Goal: Task Accomplishment & Management: Manage account settings

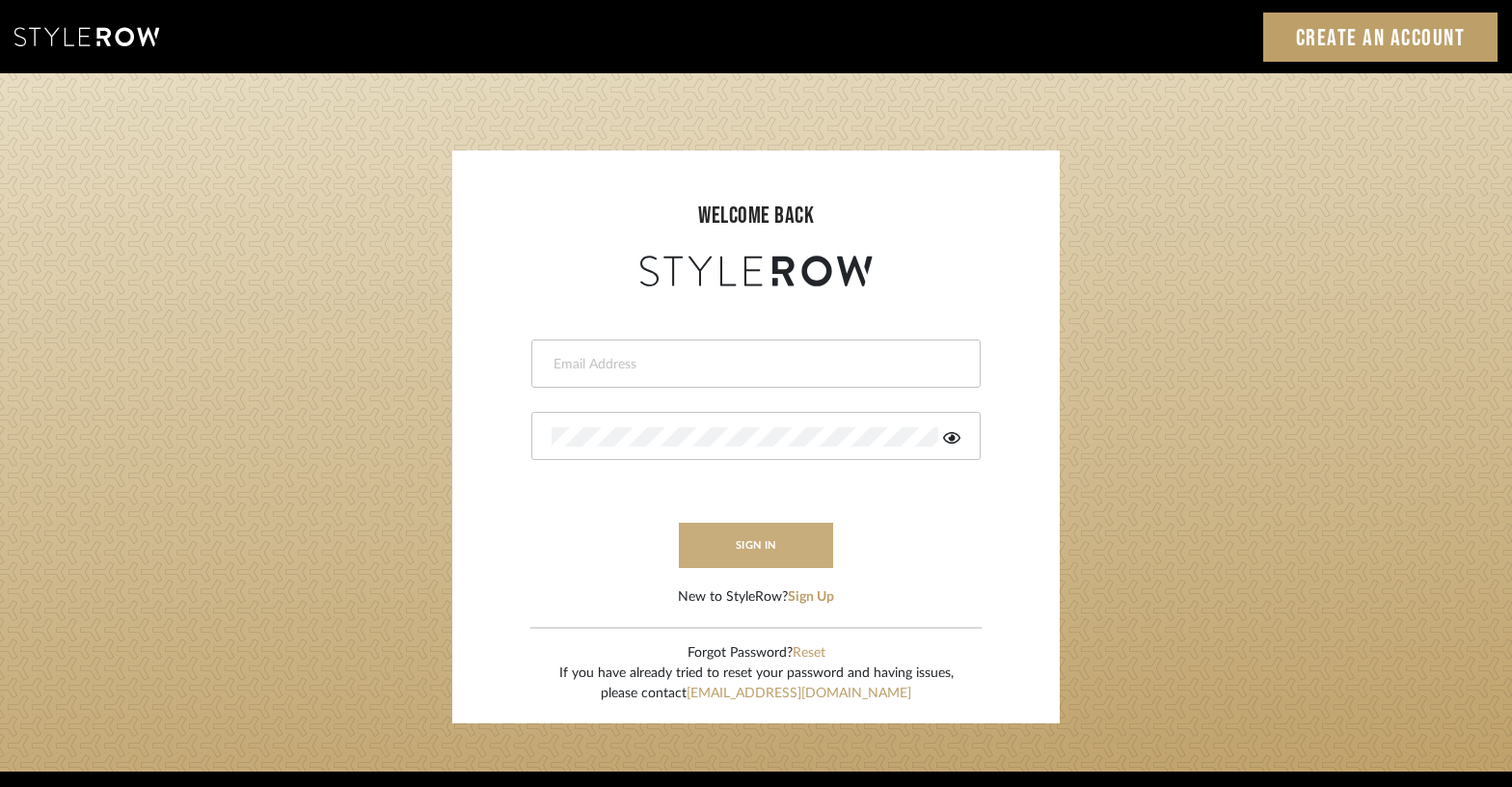
type input "jen@luxedesignny.com"
click at [773, 553] on button "sign in" at bounding box center [756, 545] width 154 height 45
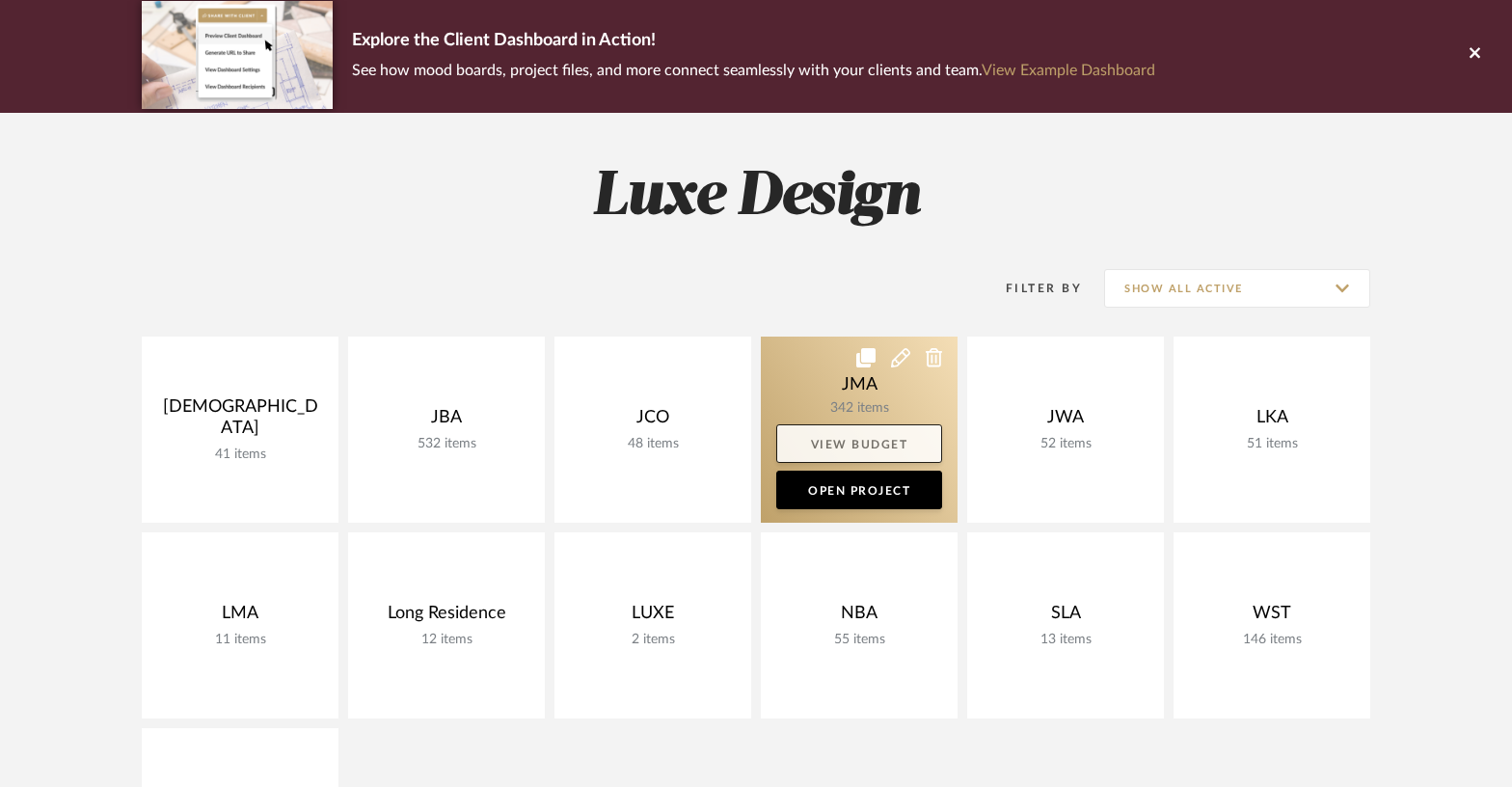
scroll to position [143, 0]
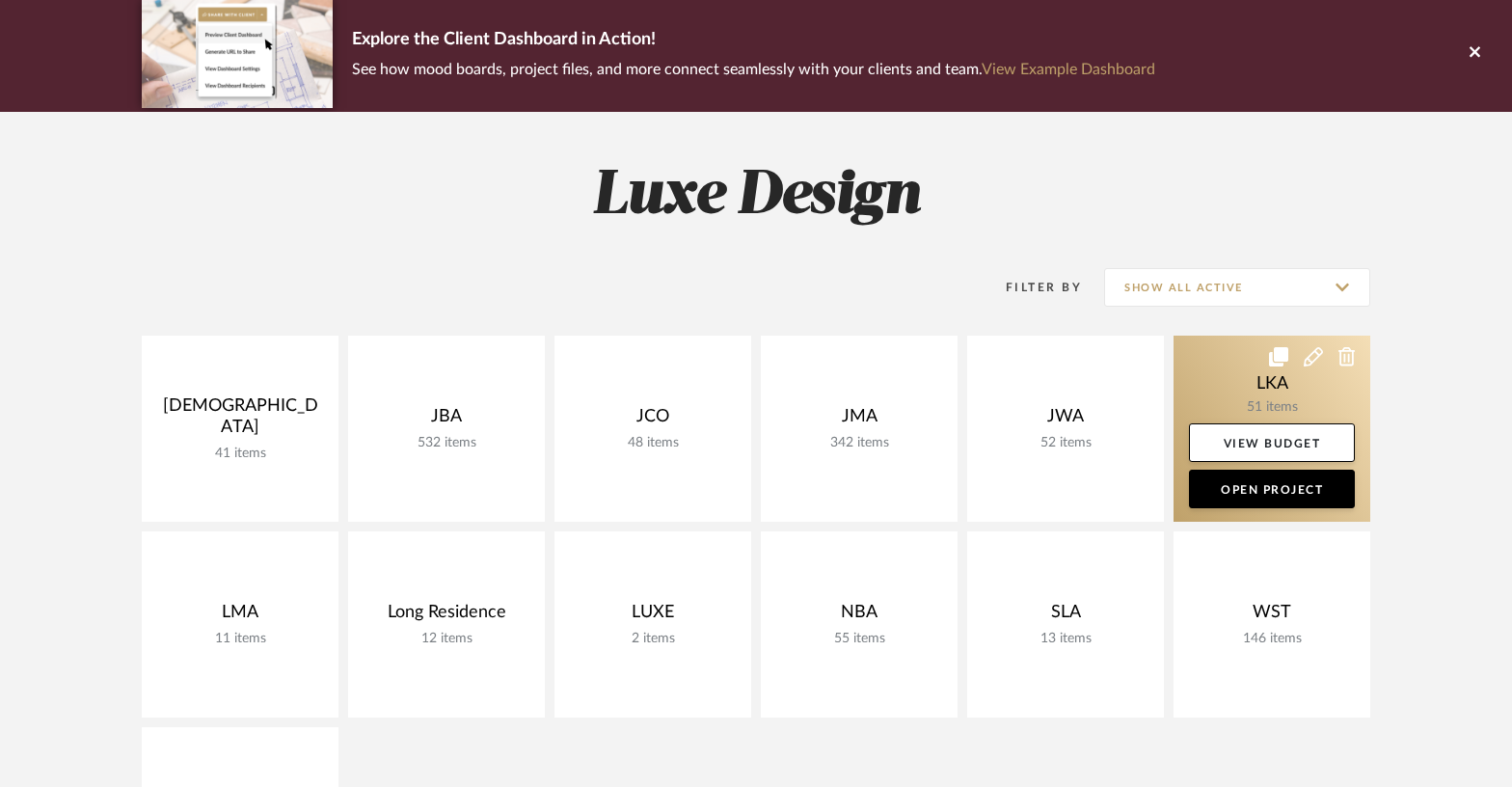
click at [1229, 386] on link at bounding box center [1272, 429] width 197 height 186
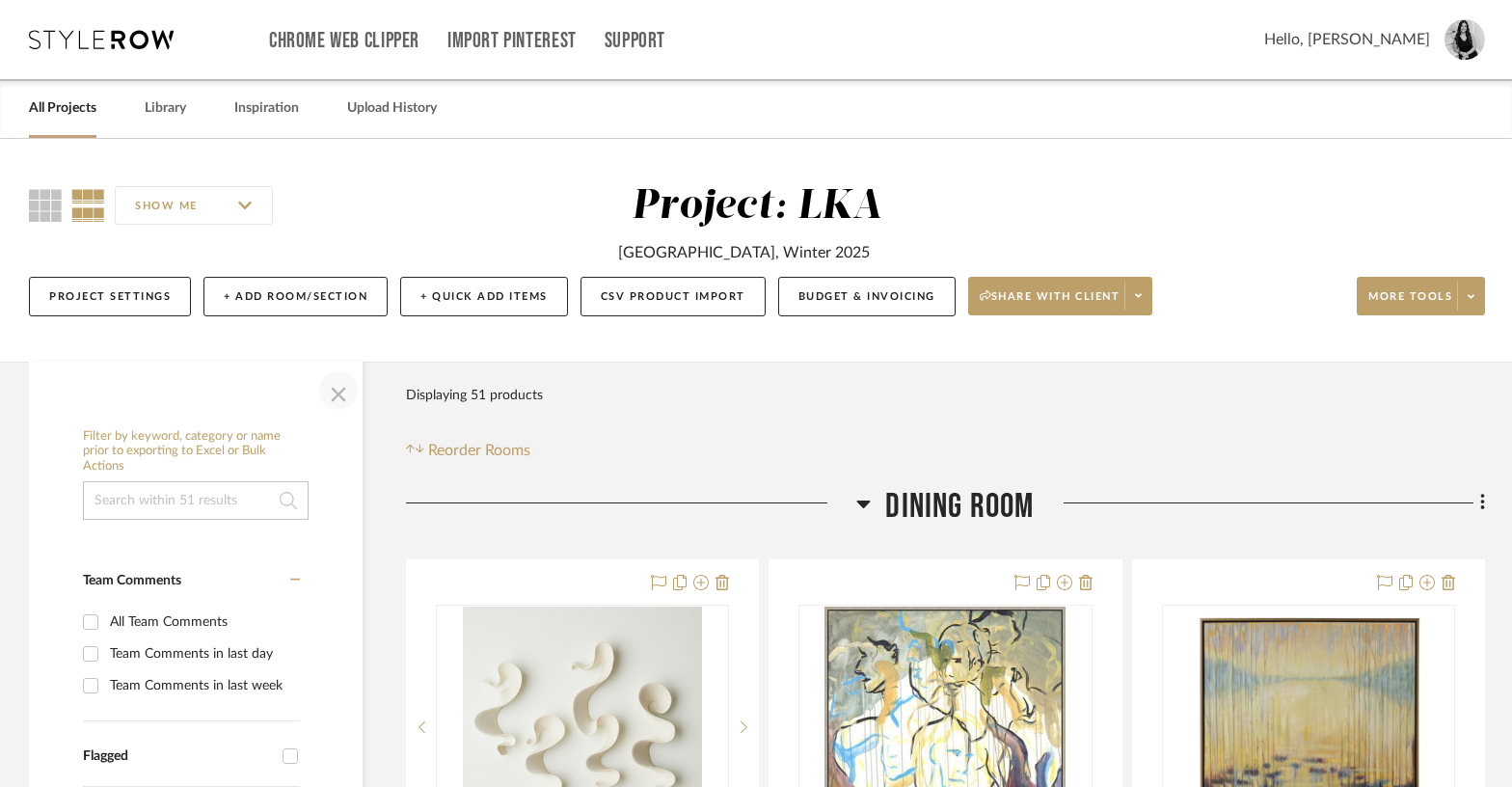
click at [331, 397] on span "button" at bounding box center [338, 390] width 46 height 46
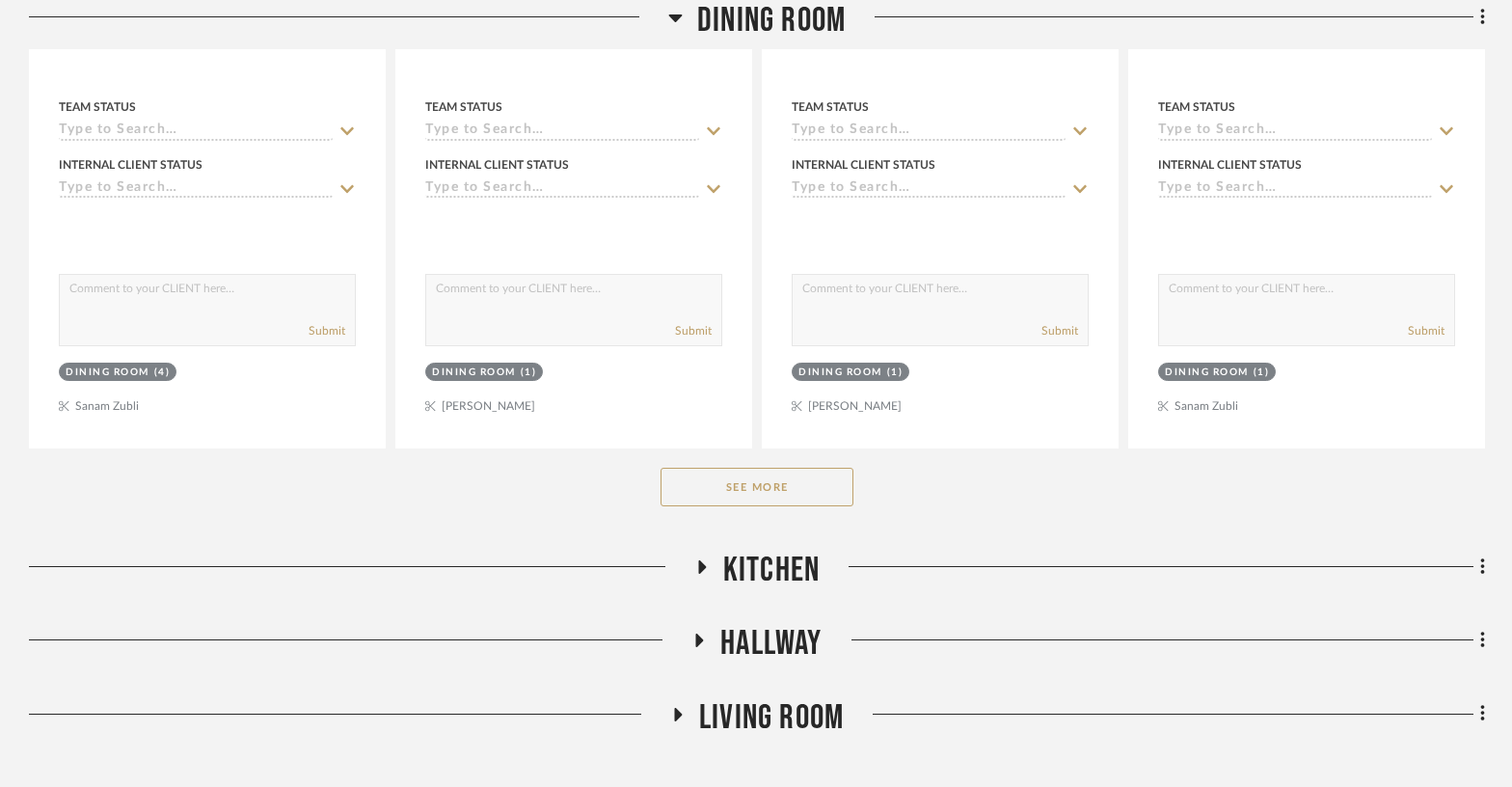
scroll to position [1067, 0]
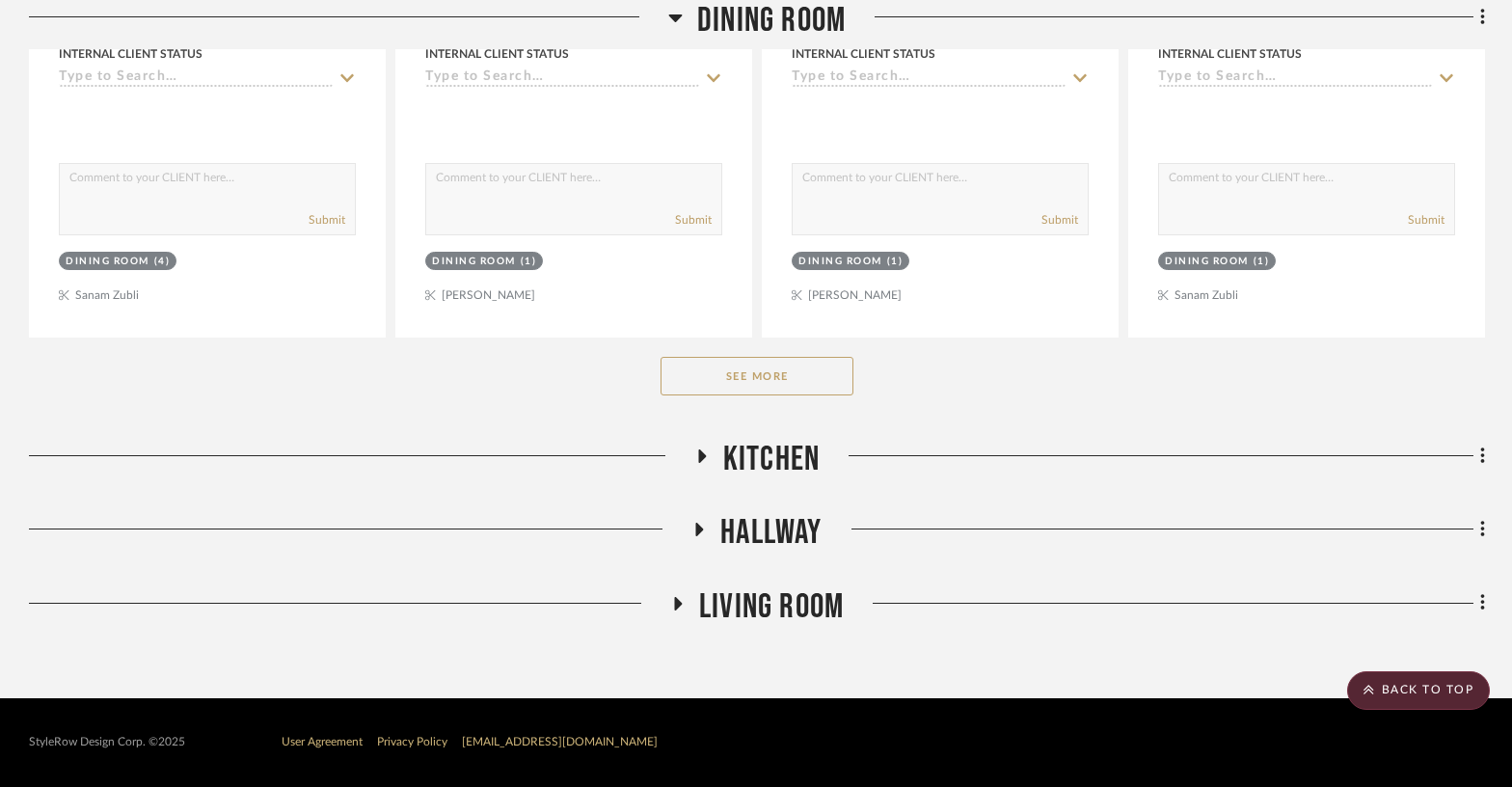
click at [710, 458] on icon at bounding box center [700, 456] width 23 height 14
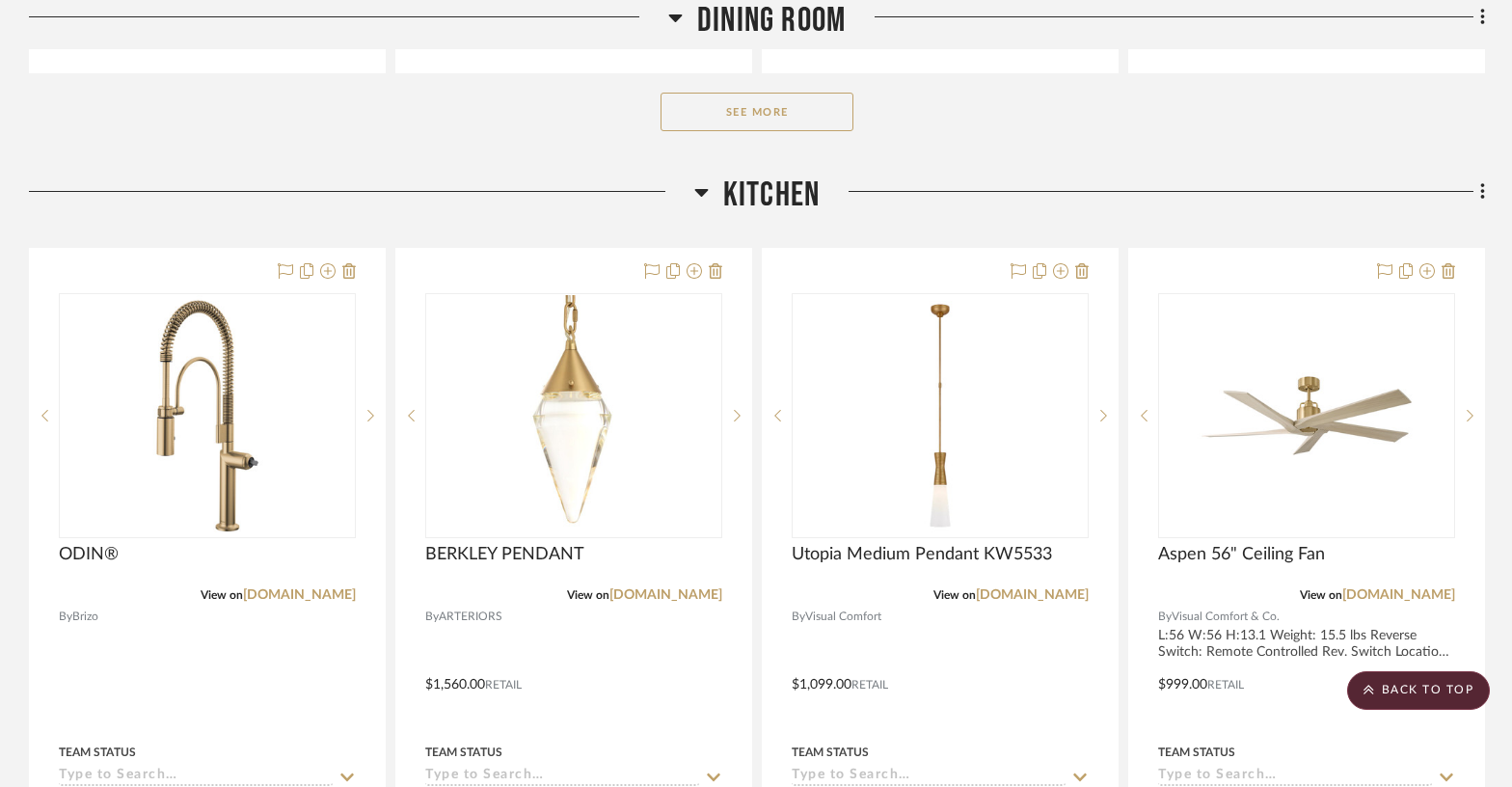
scroll to position [1336, 0]
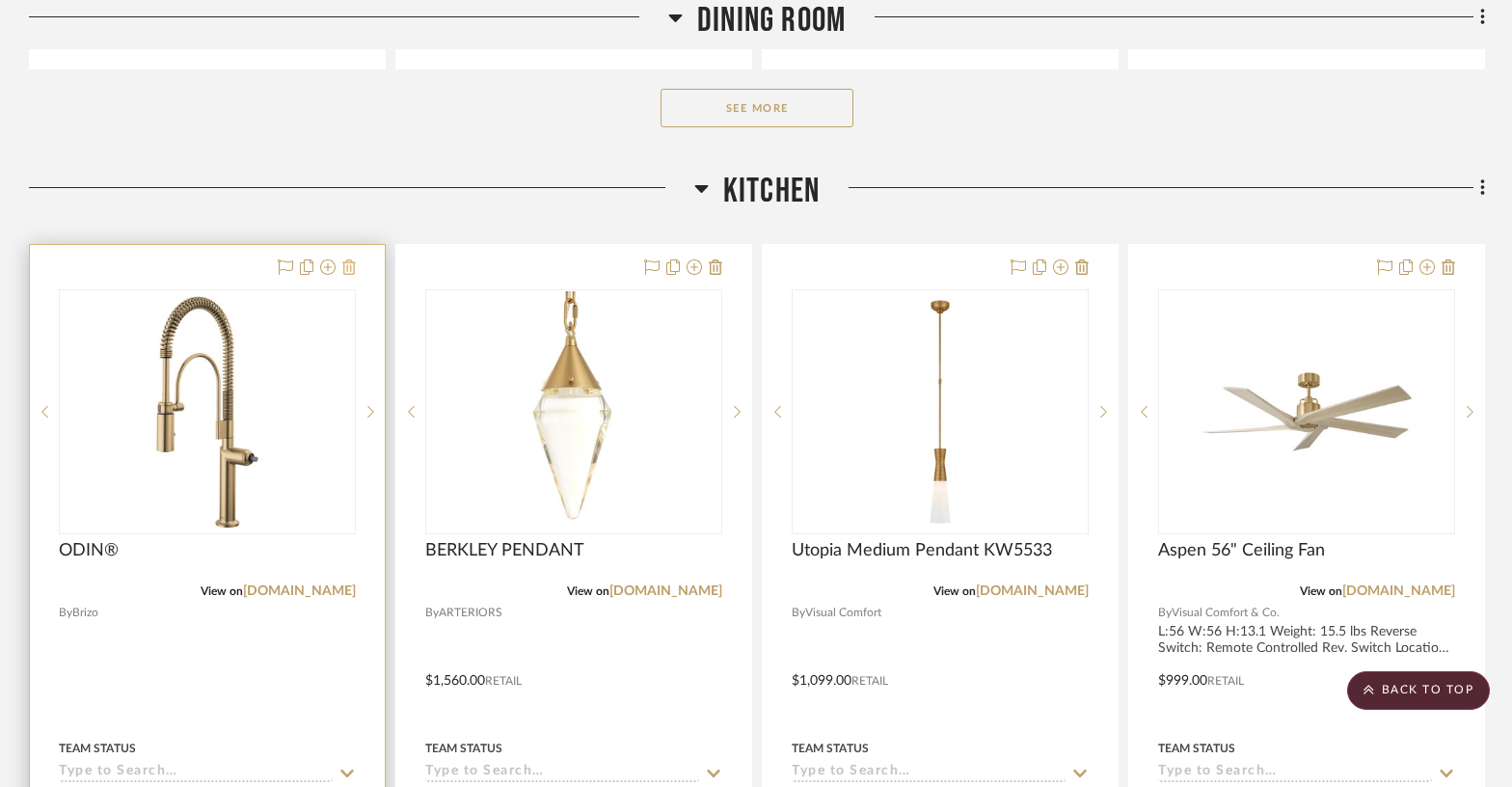
click at [350, 268] on icon at bounding box center [348, 266] width 13 height 15
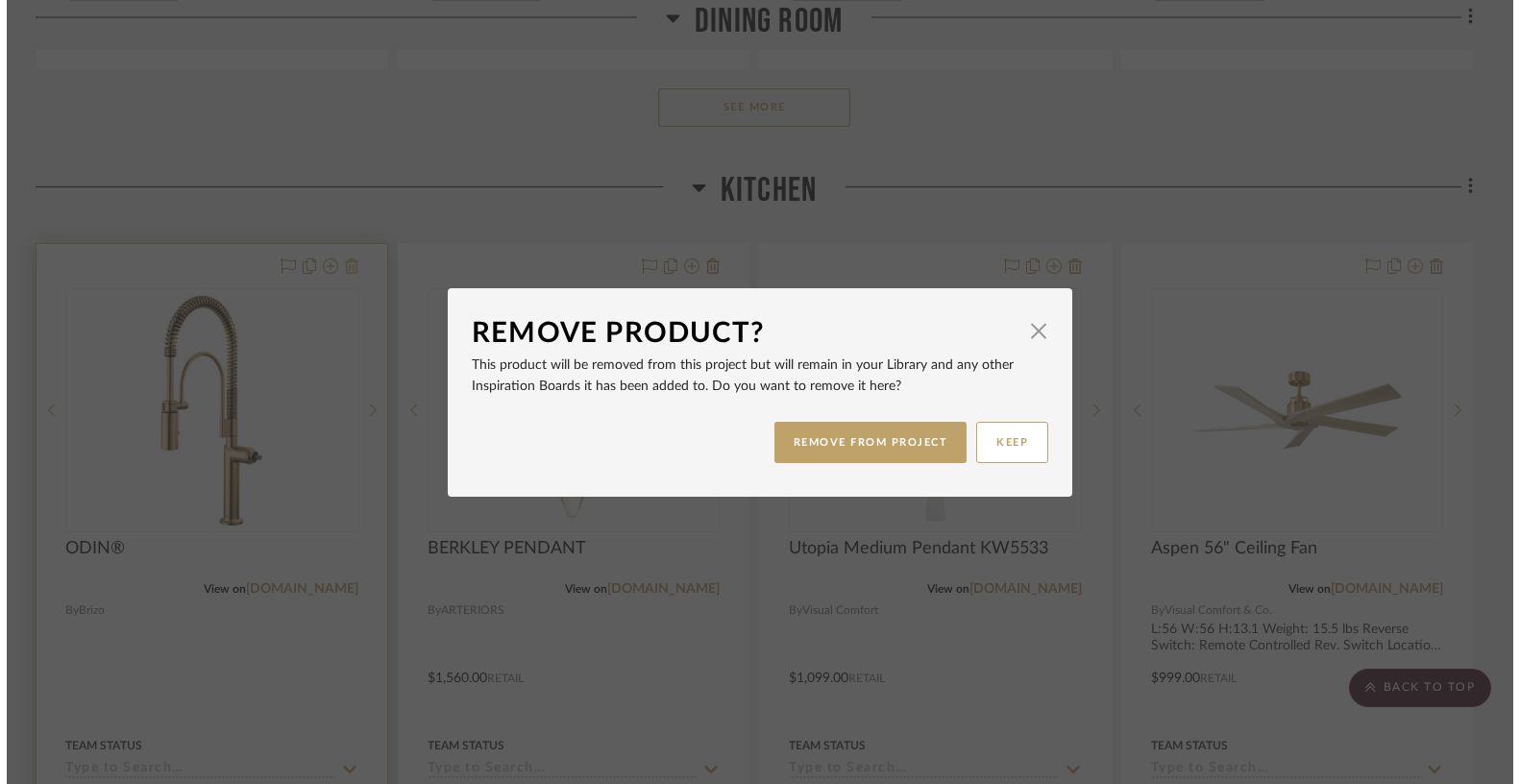
scroll to position [0, 0]
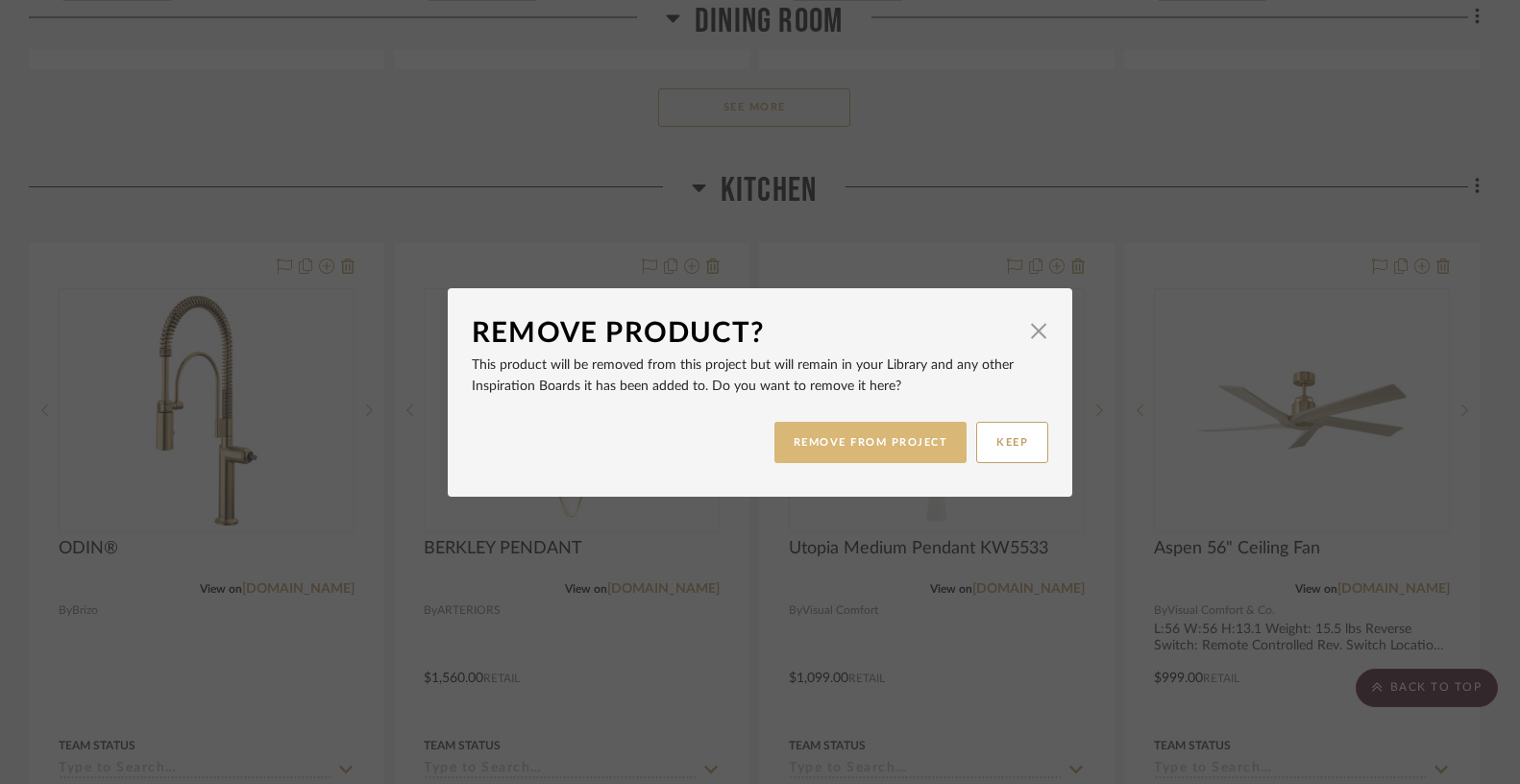
click at [811, 442] on button "REMOVE FROM PROJECT" at bounding box center [871, 441] width 193 height 41
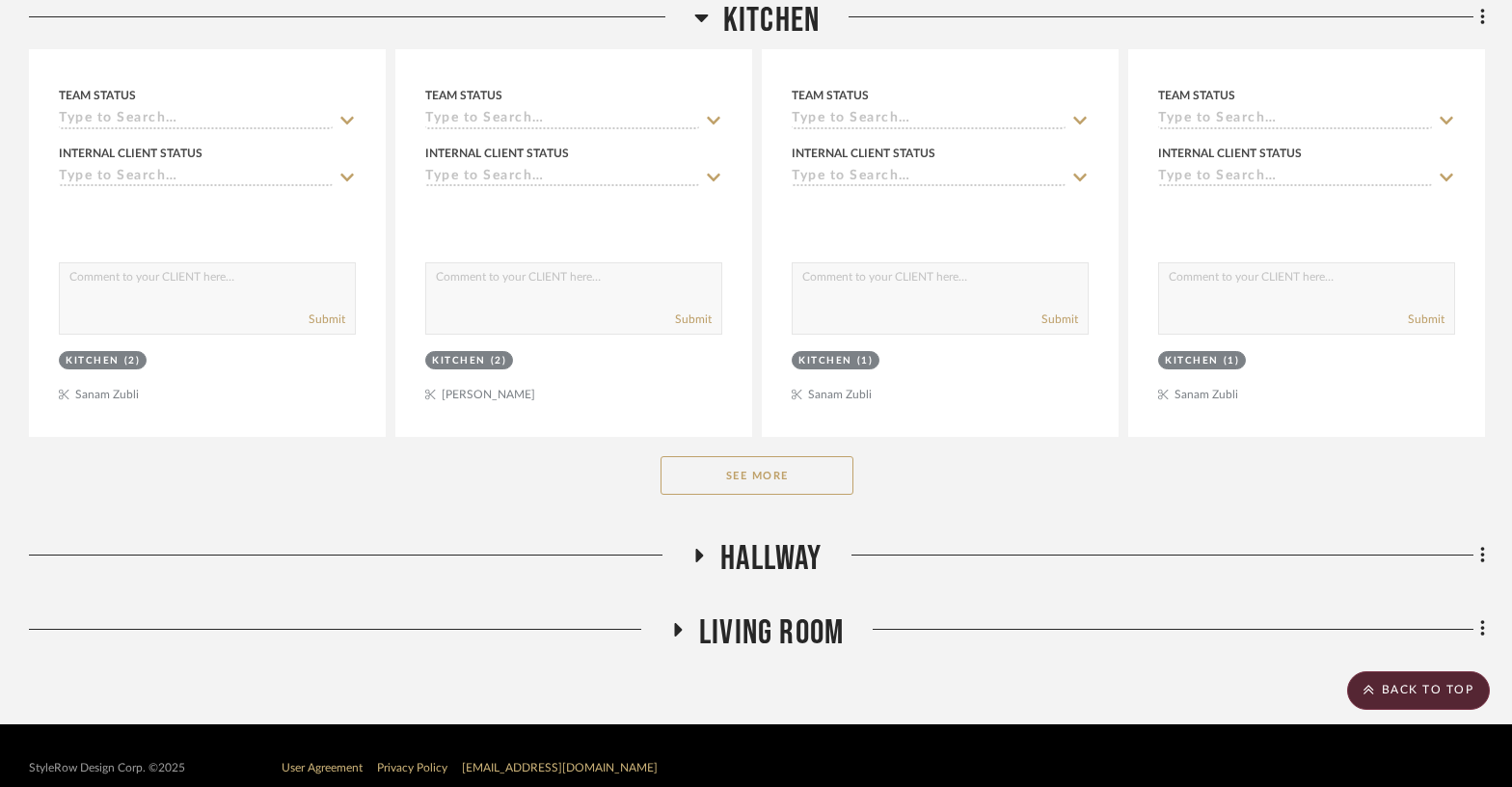
scroll to position [1989, 0]
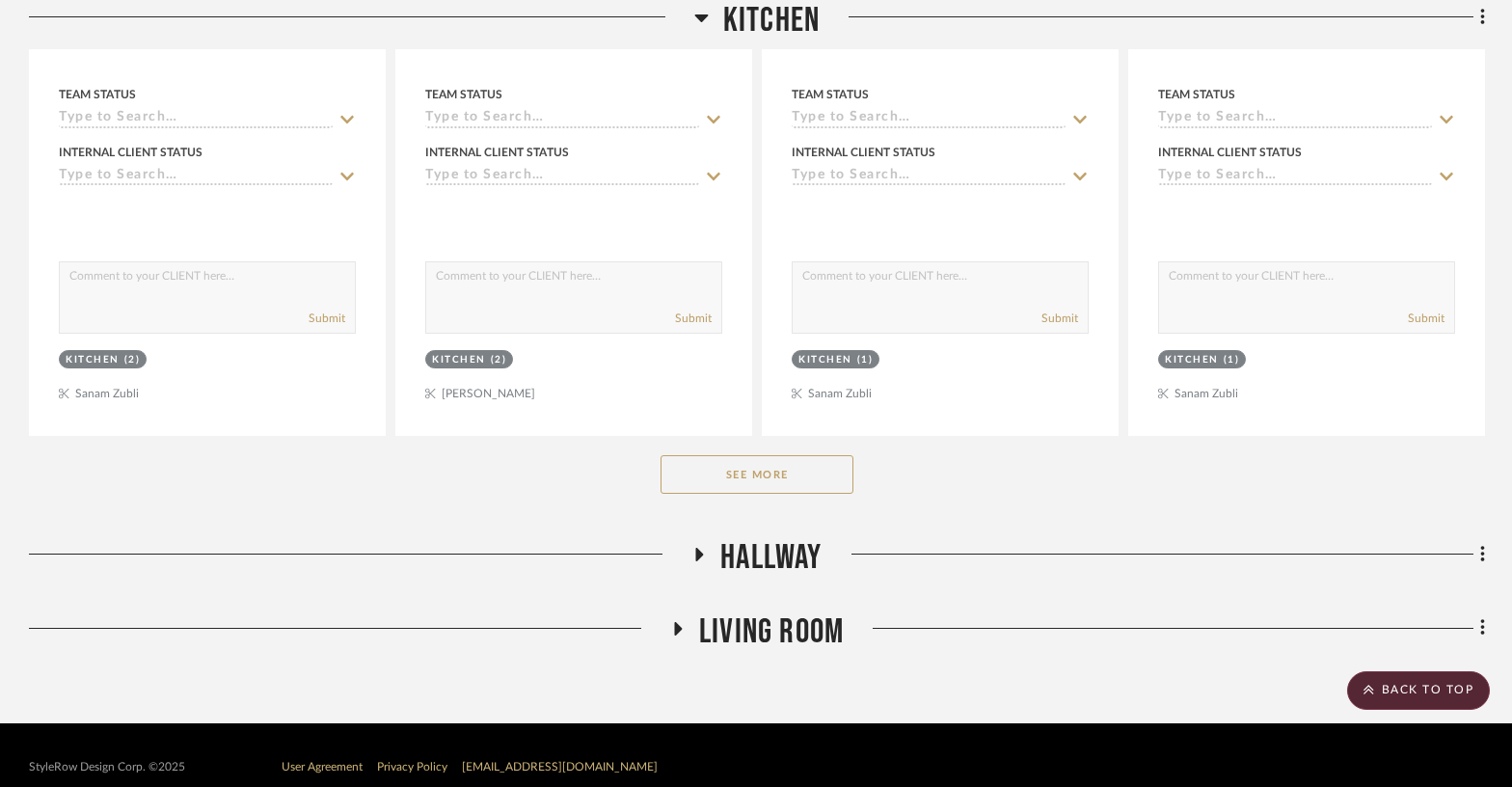
click at [789, 468] on button "See More" at bounding box center [757, 474] width 193 height 39
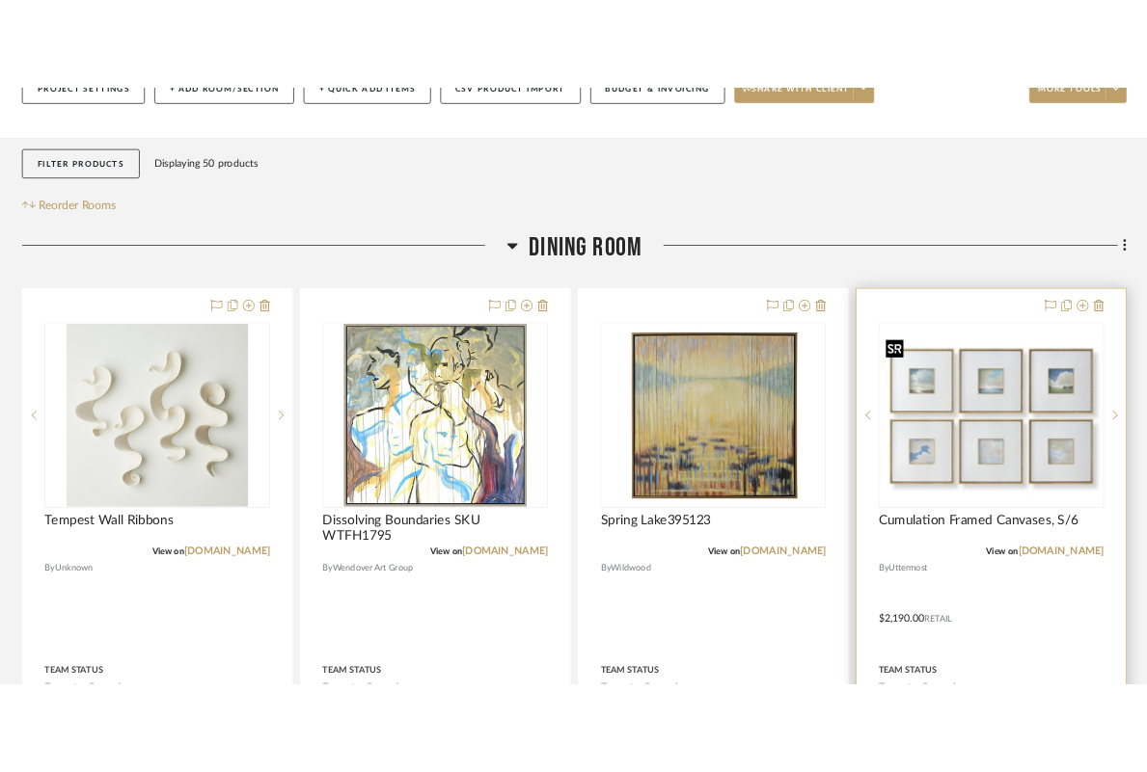
scroll to position [258, 0]
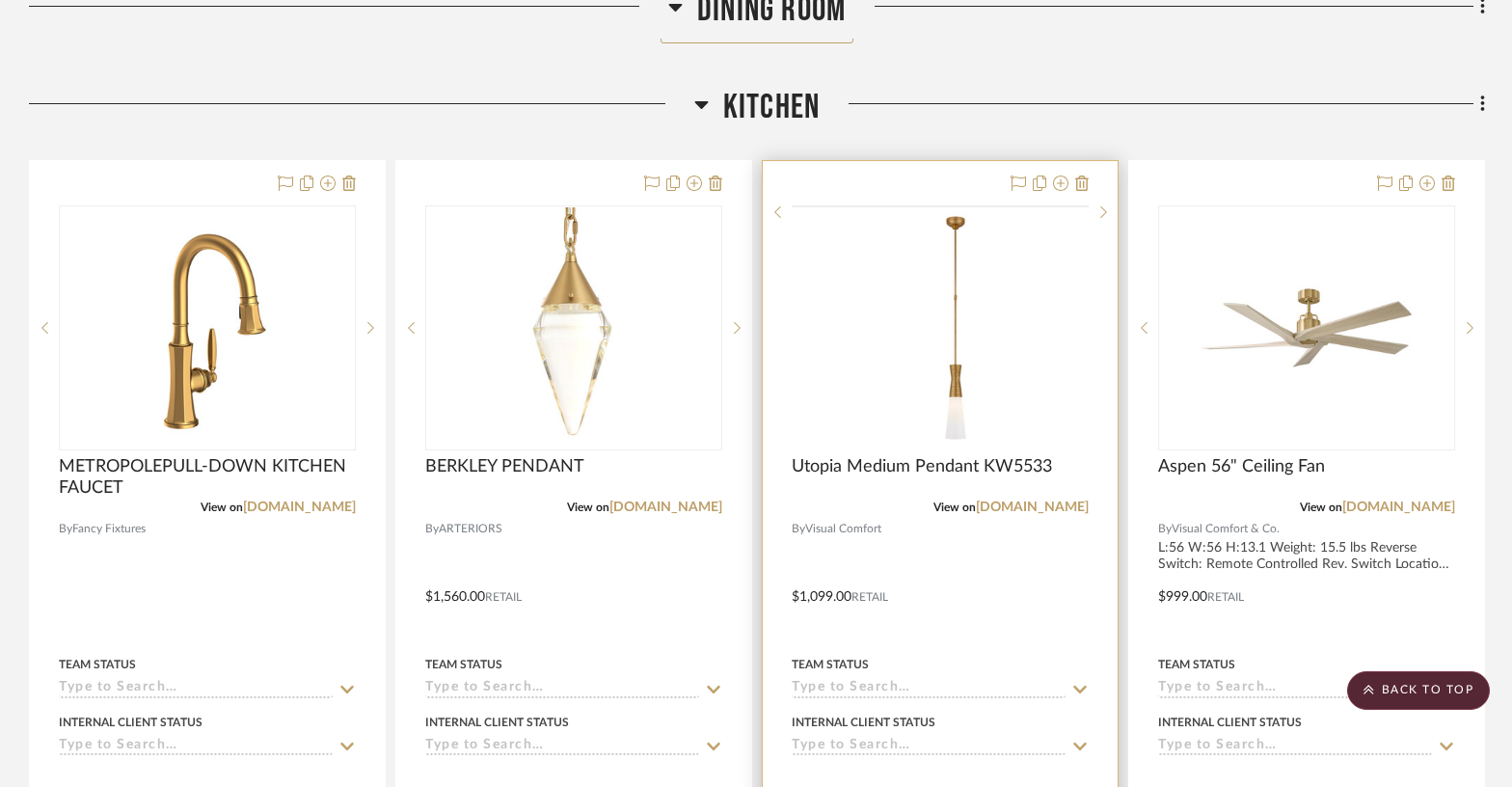
scroll to position [1435, 0]
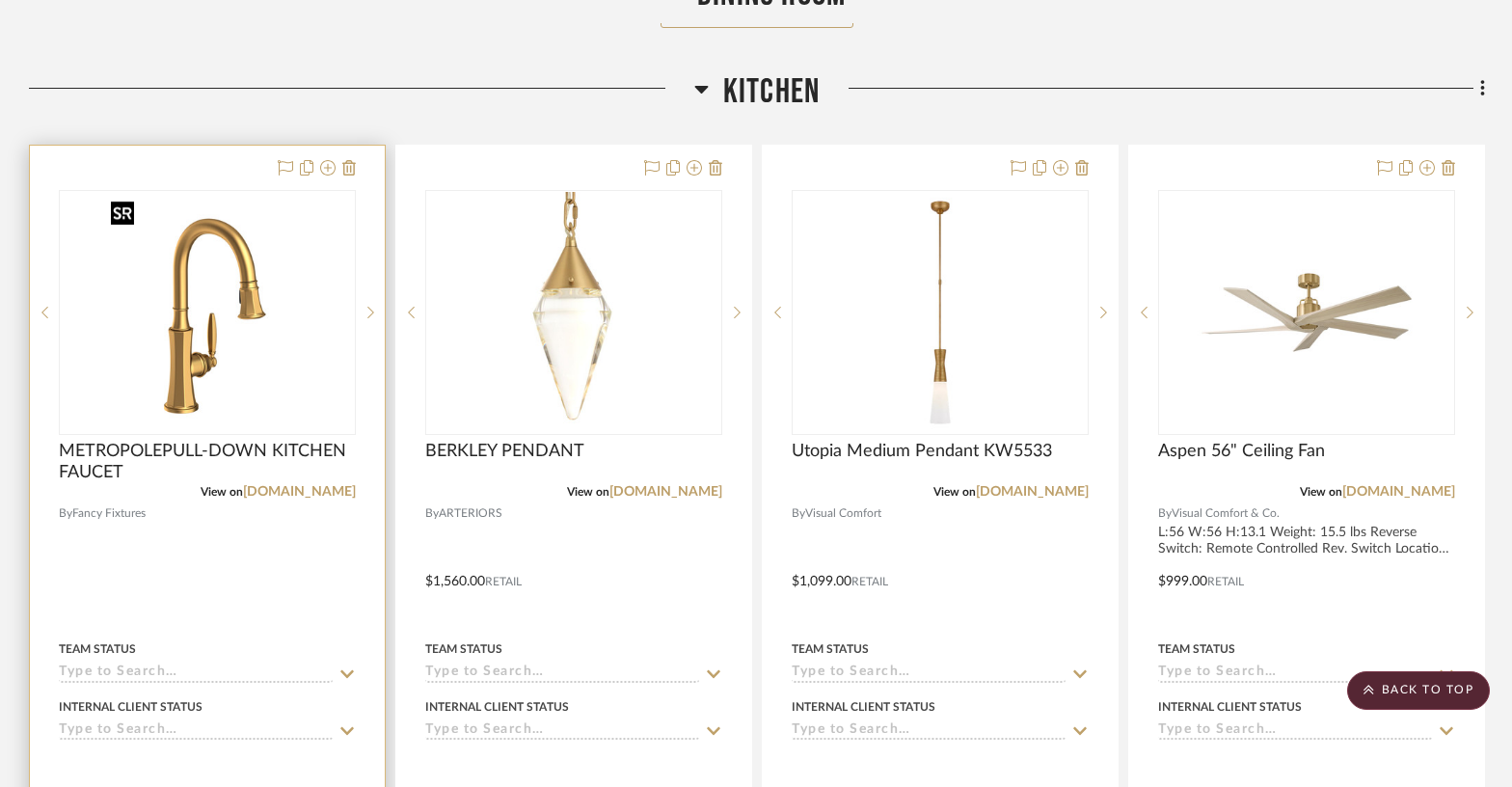
click at [0, 0] on img at bounding box center [0, 0] width 0 height 0
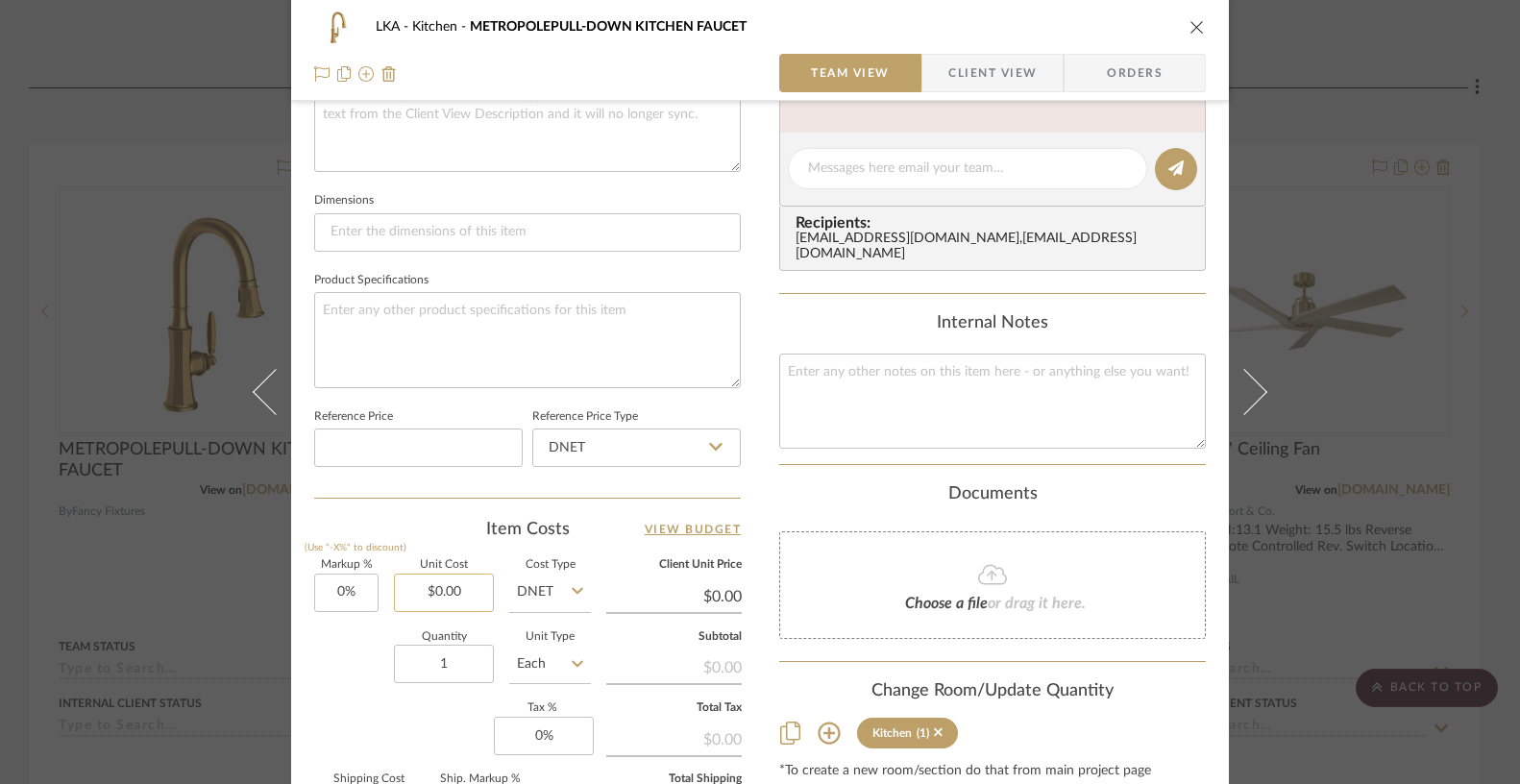
scroll to position [747, 0]
click at [433, 586] on input "0.00" at bounding box center [444, 592] width 100 height 39
drag, startPoint x: 429, startPoint y: 597, endPoint x: 370, endPoint y: 587, distance: 59.8
click at [370, 587] on div "Markup % (Use "-X%" to discount) 0% Unit Cost 0.00 Cost Type DNET Client Unit P…" at bounding box center [527, 699] width 427 height 281
type input "$1,229.16"
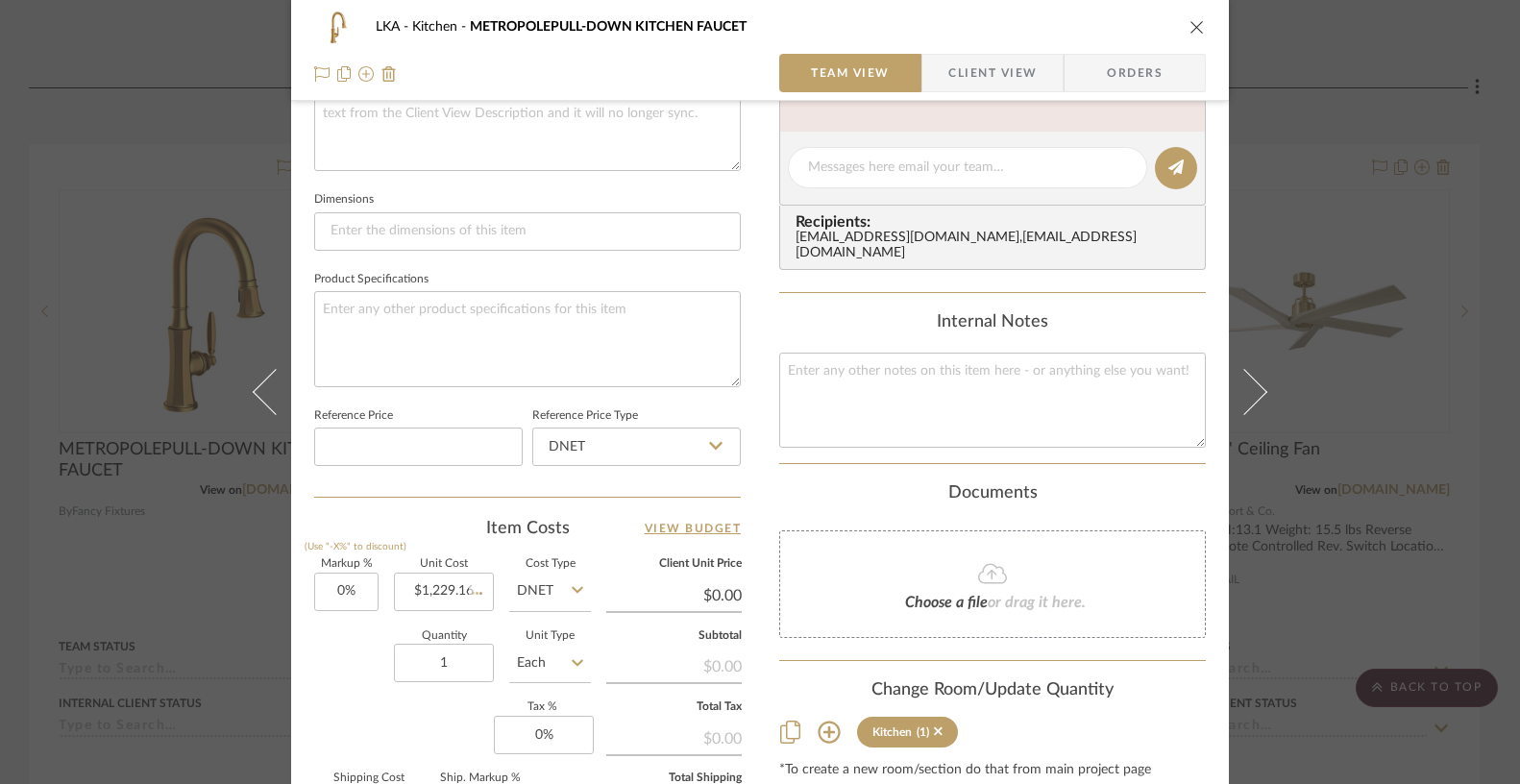
click at [333, 640] on div "Quantity 1 Unit Type Each" at bounding box center [453, 665] width 277 height 68
type input "$1,229.16"
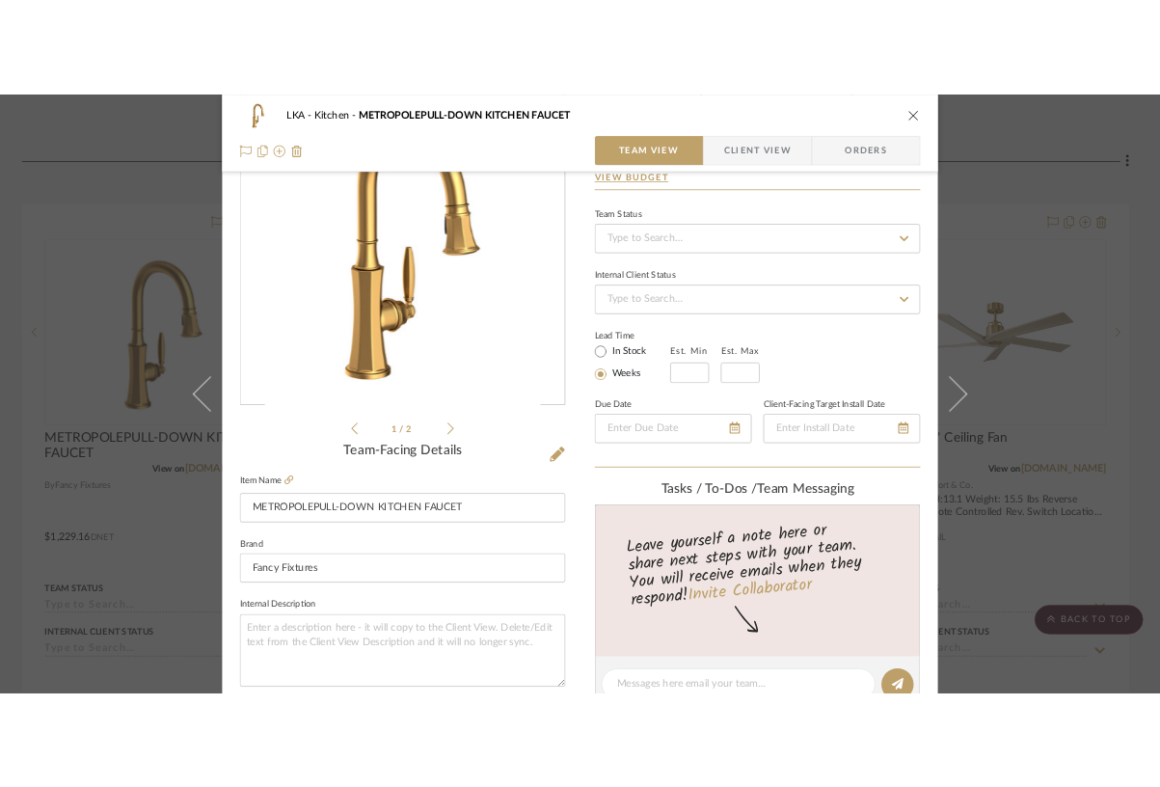
scroll to position [0, 0]
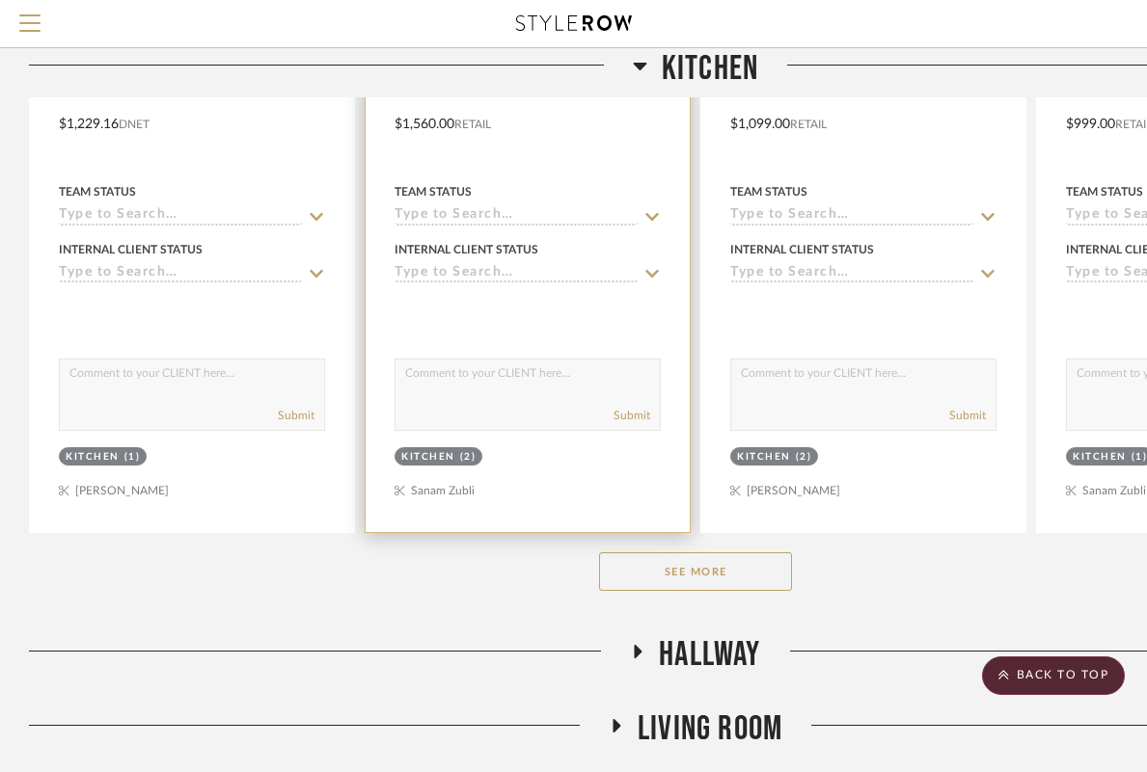
scroll to position [1937, 0]
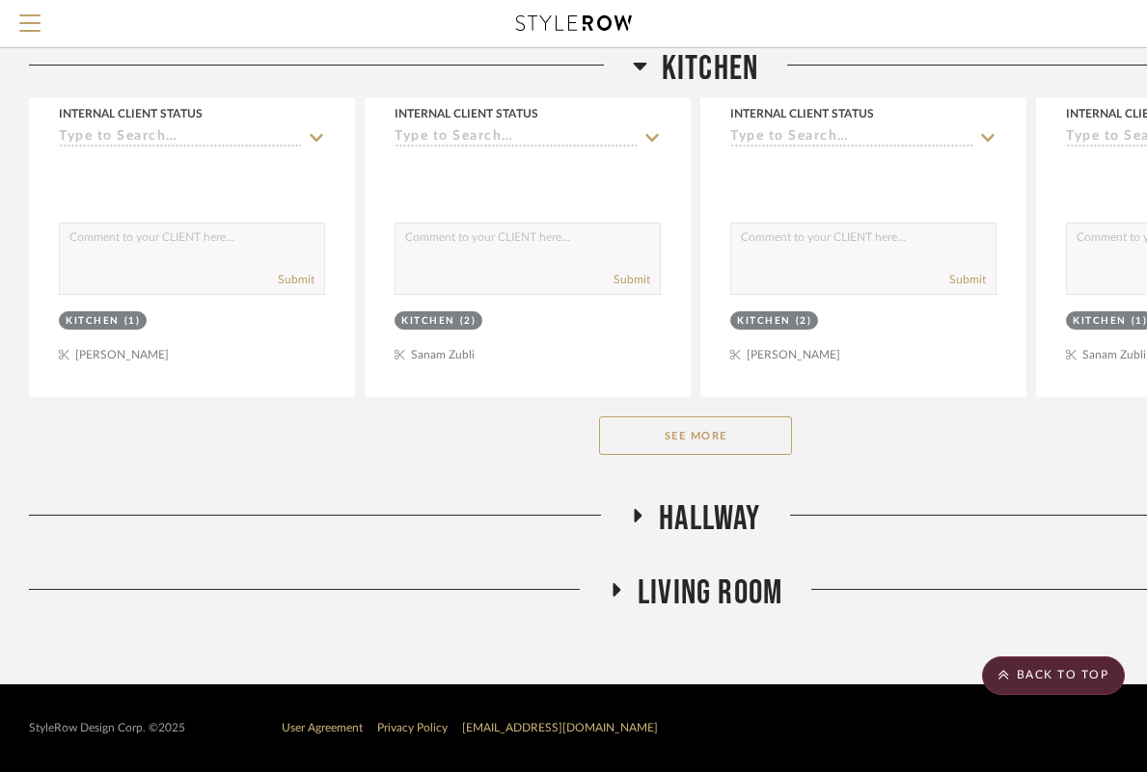
click at [692, 425] on button "See More" at bounding box center [695, 436] width 193 height 39
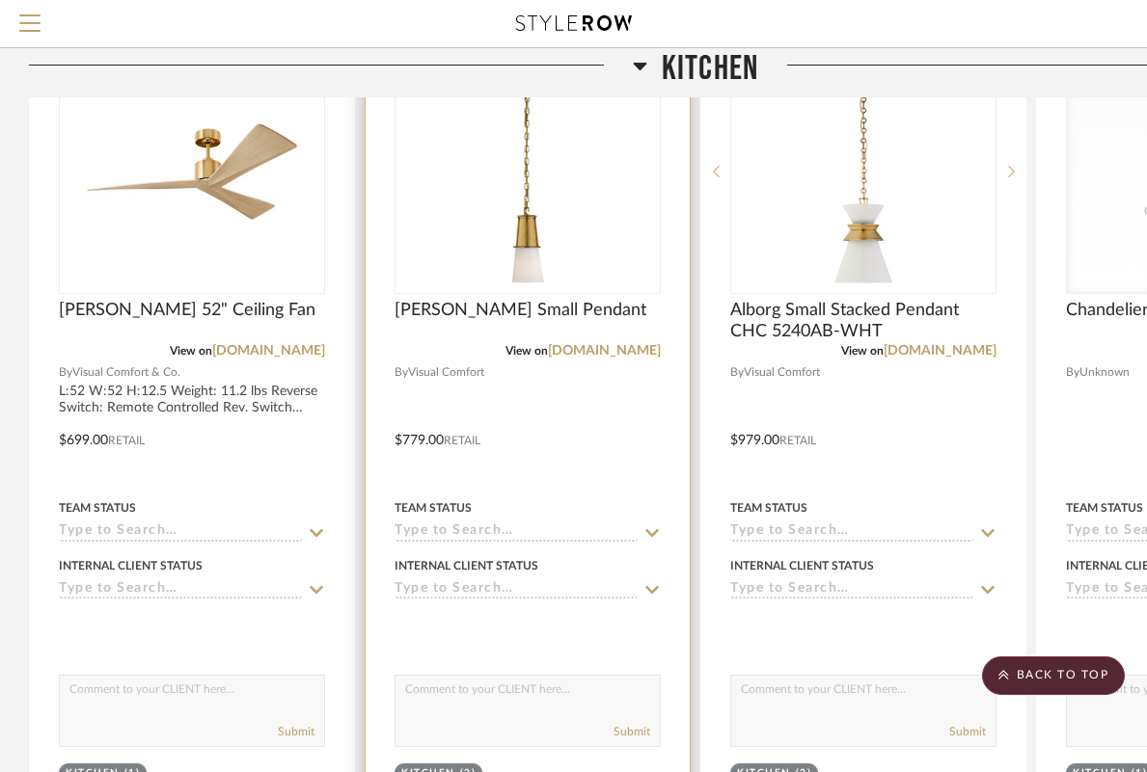
scroll to position [2347, 0]
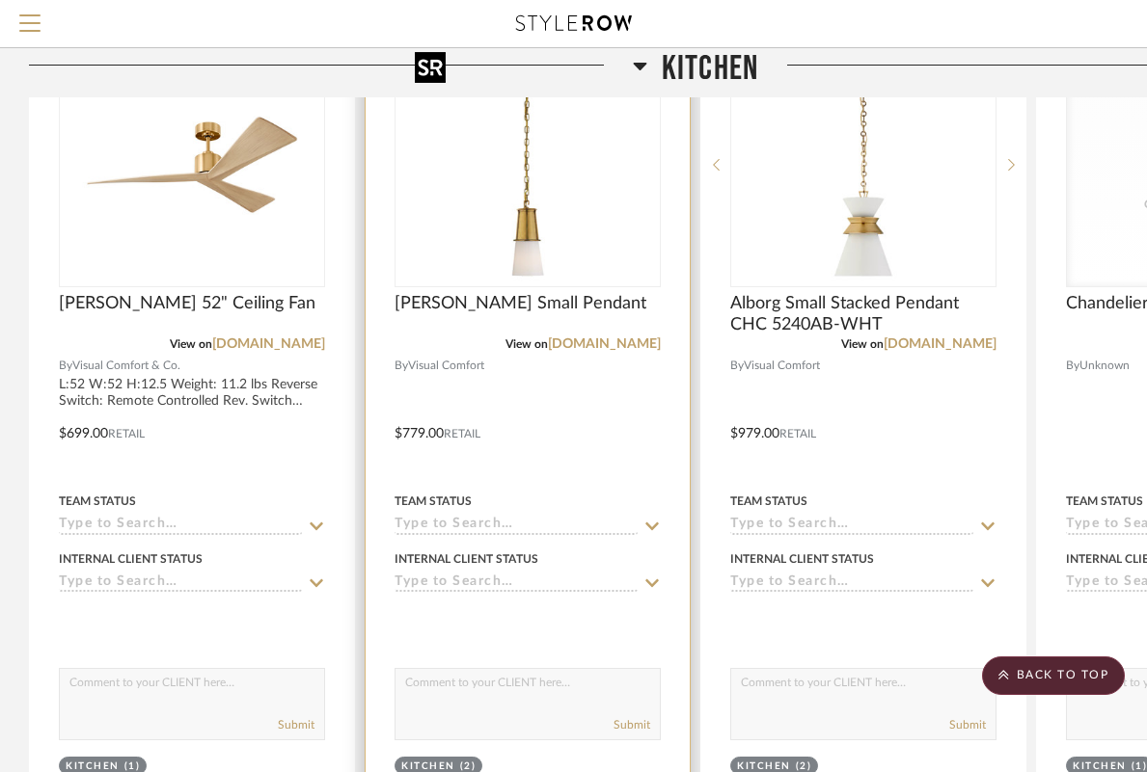
click at [561, 222] on img "0" at bounding box center [527, 164] width 241 height 241
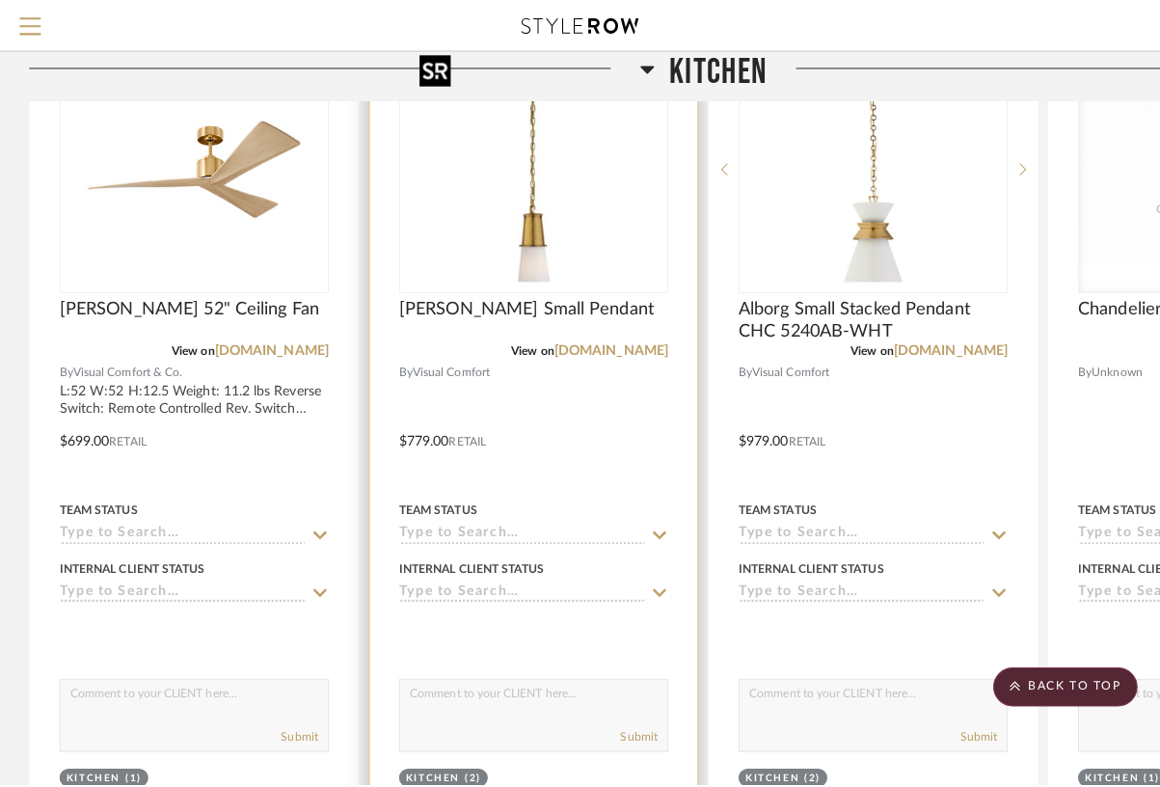
scroll to position [0, 0]
